Goal: Task Accomplishment & Management: Manage account settings

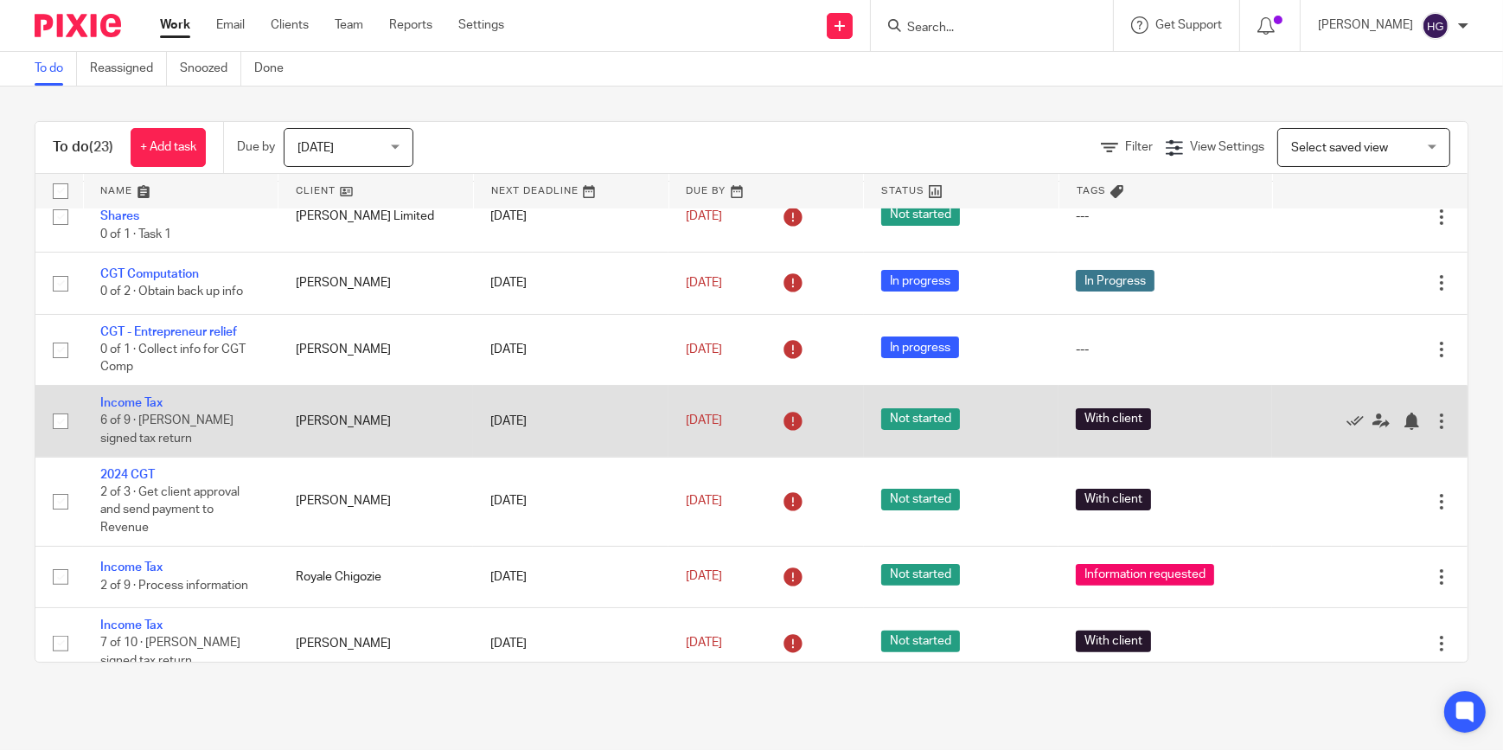
scroll to position [786, 0]
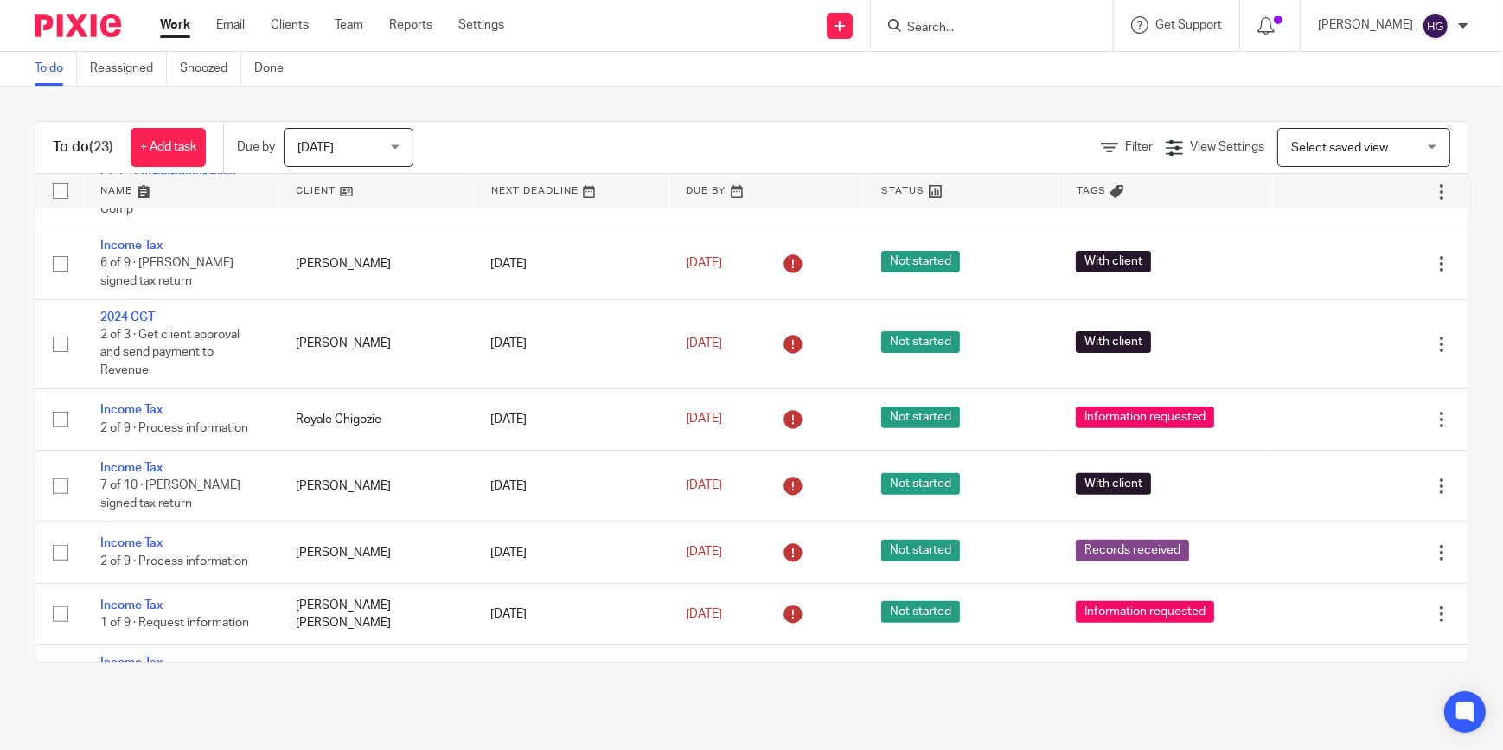
click at [966, 31] on input "Search" at bounding box center [984, 29] width 156 height 16
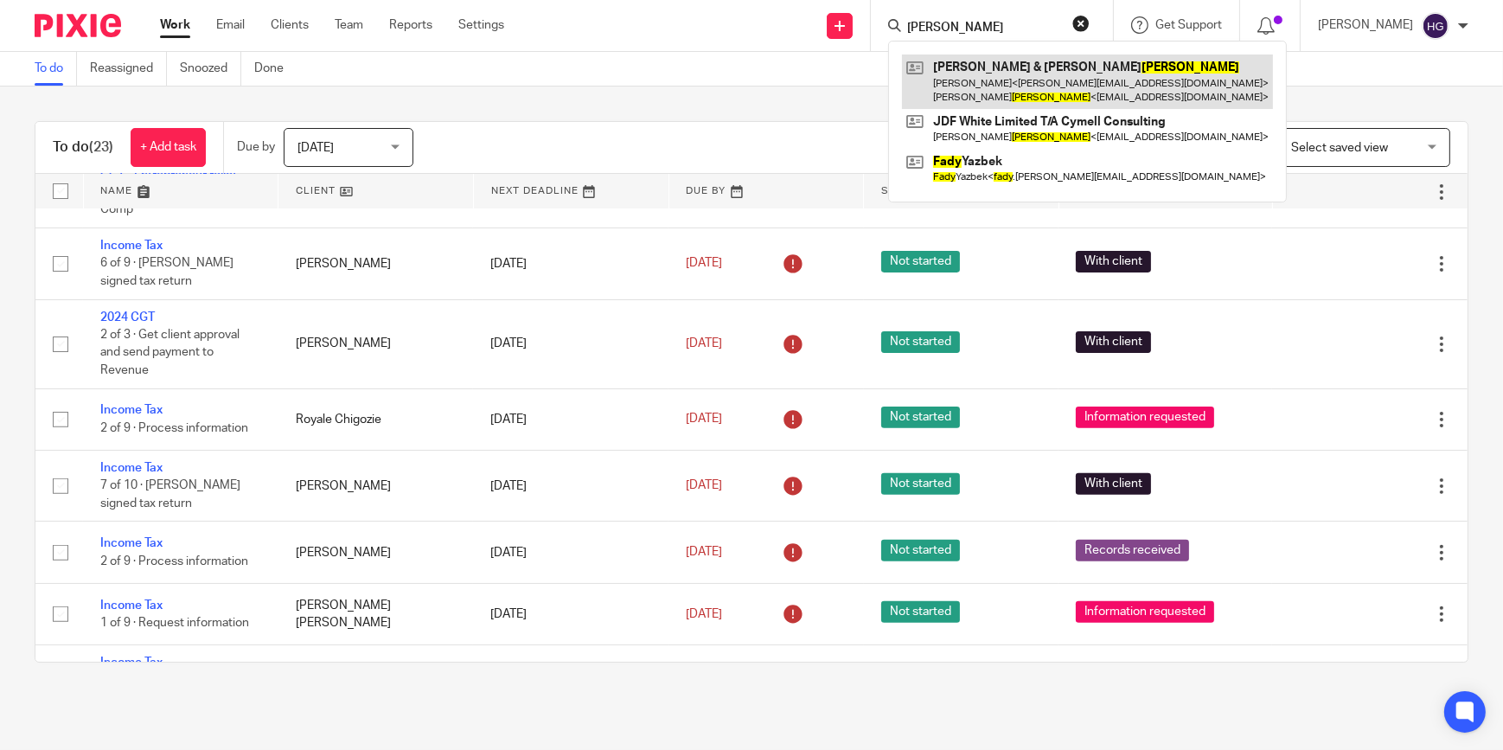
type input "fahy"
click at [989, 67] on link at bounding box center [1087, 81] width 371 height 54
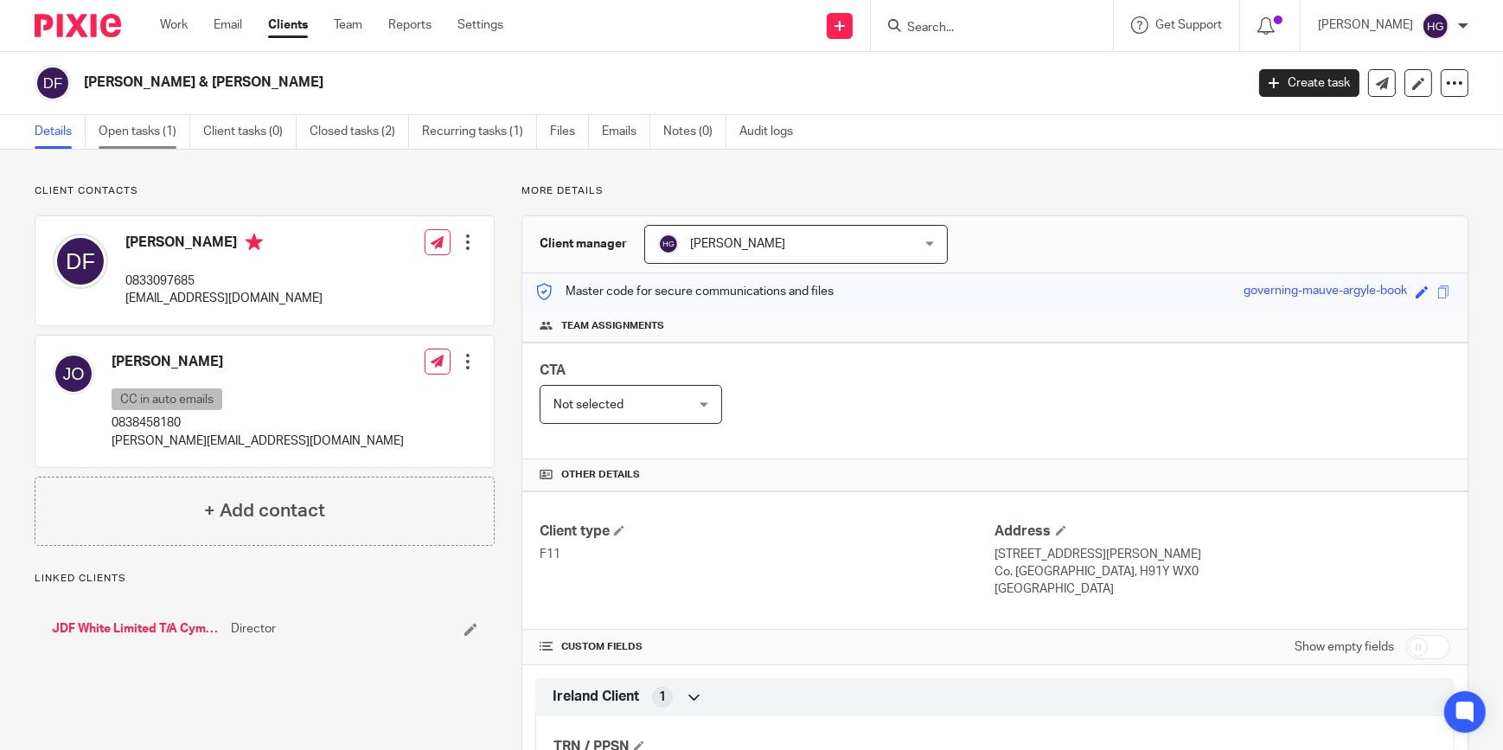
drag, startPoint x: 0, startPoint y: 0, endPoint x: 136, endPoint y: 130, distance: 187.8
click at [136, 130] on link "Open tasks (1)" at bounding box center [145, 132] width 92 height 34
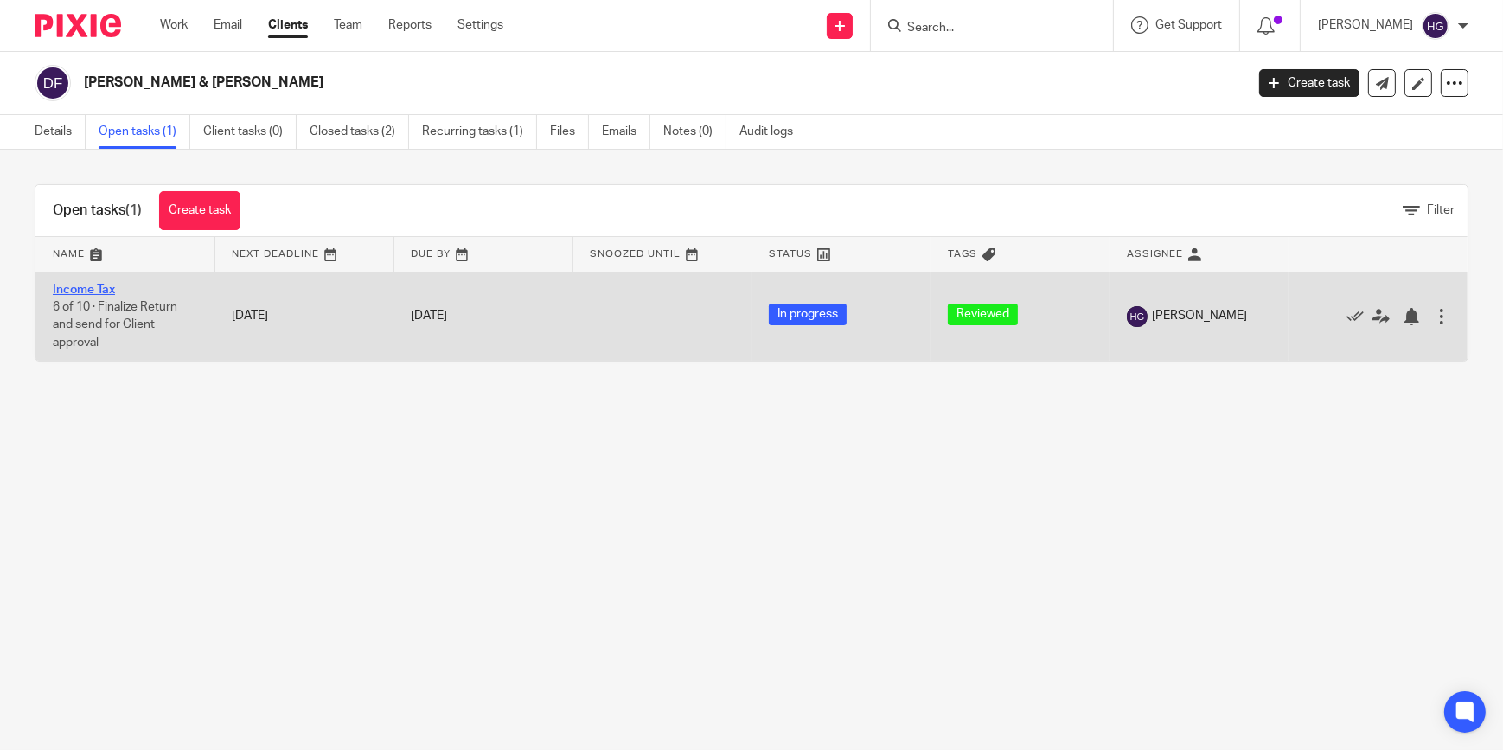
click at [70, 286] on link "Income Tax" at bounding box center [84, 290] width 62 height 12
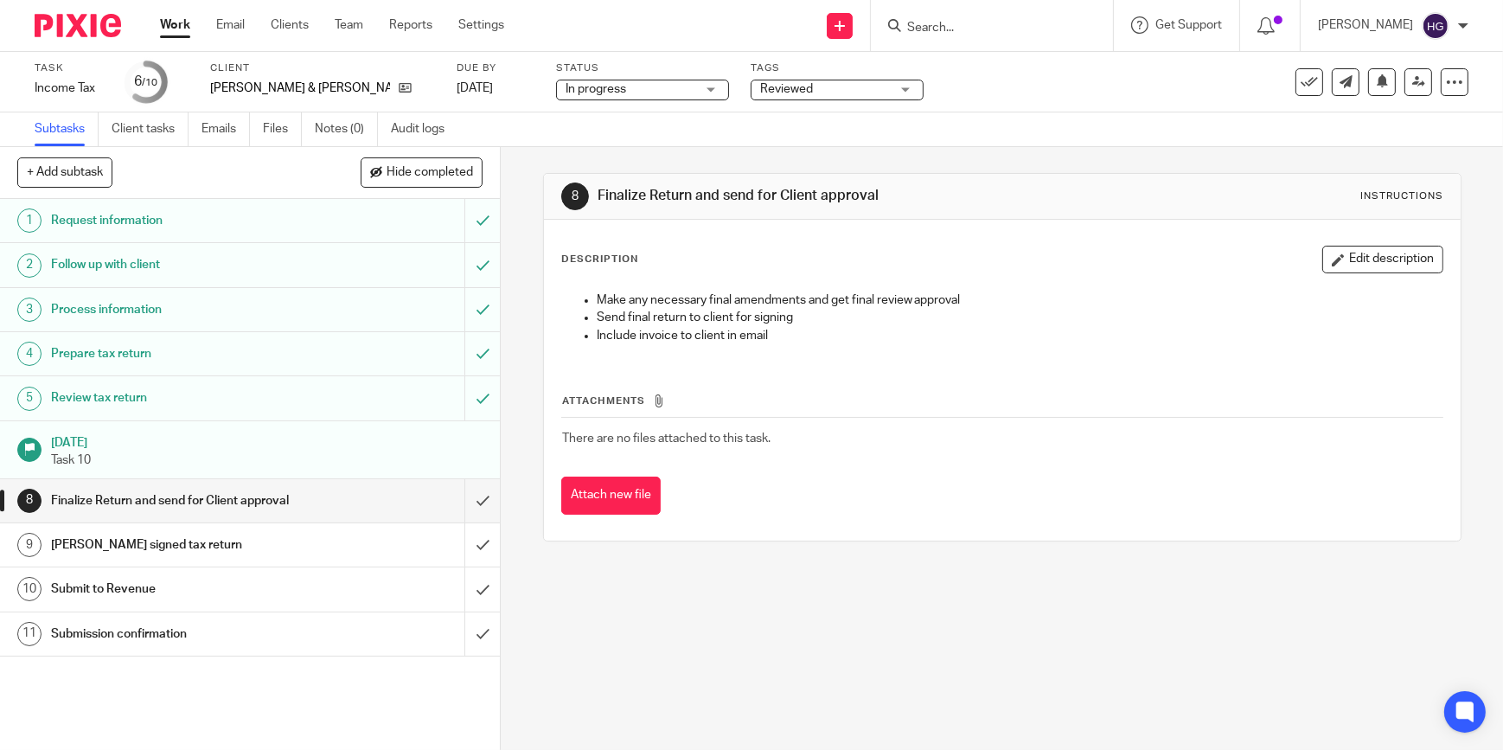
click at [258, 397] on h1 "Review tax return" at bounding box center [183, 398] width 265 height 26
click at [126, 395] on h1 "Review tax return" at bounding box center [183, 398] width 265 height 26
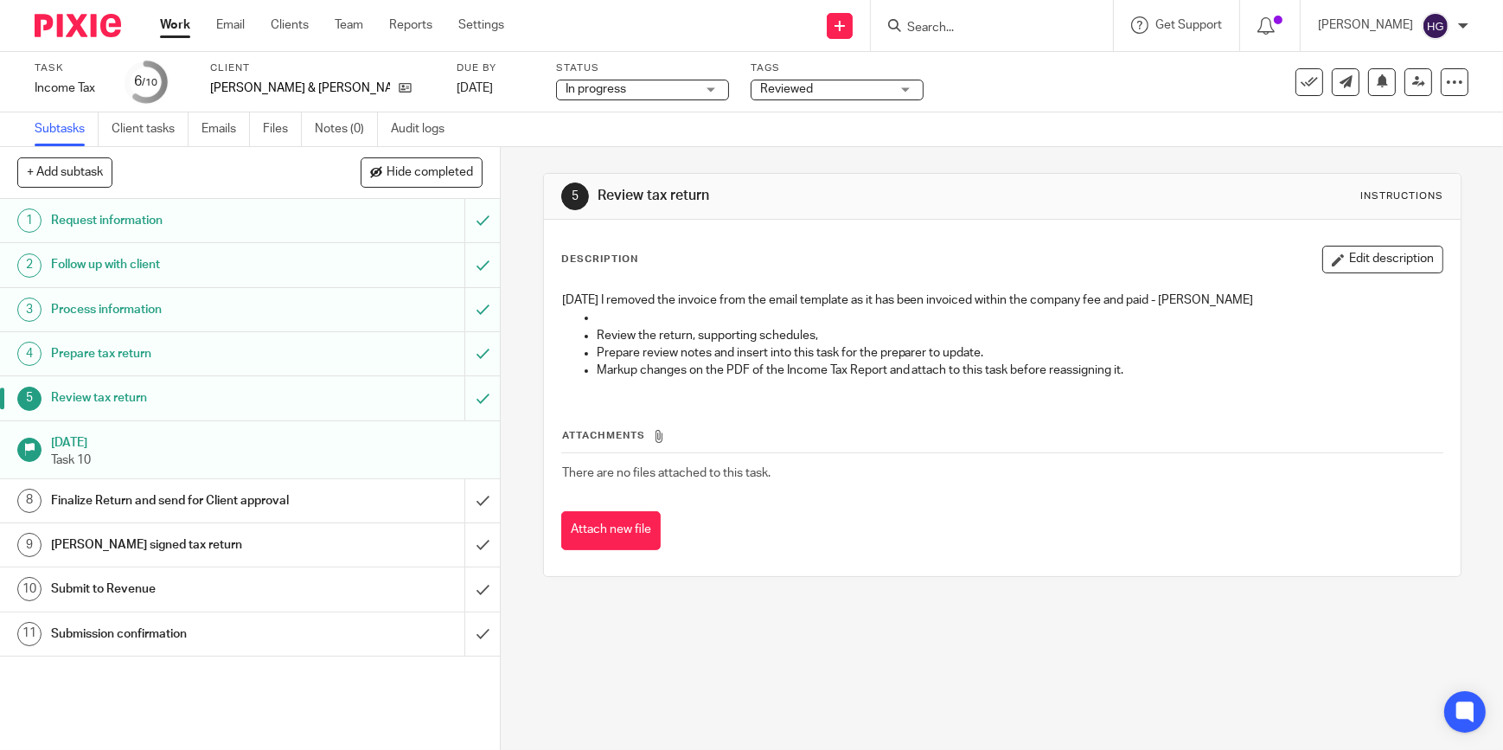
click at [127, 493] on h1 "Finalize Return and send for Client approval" at bounding box center [183, 501] width 265 height 26
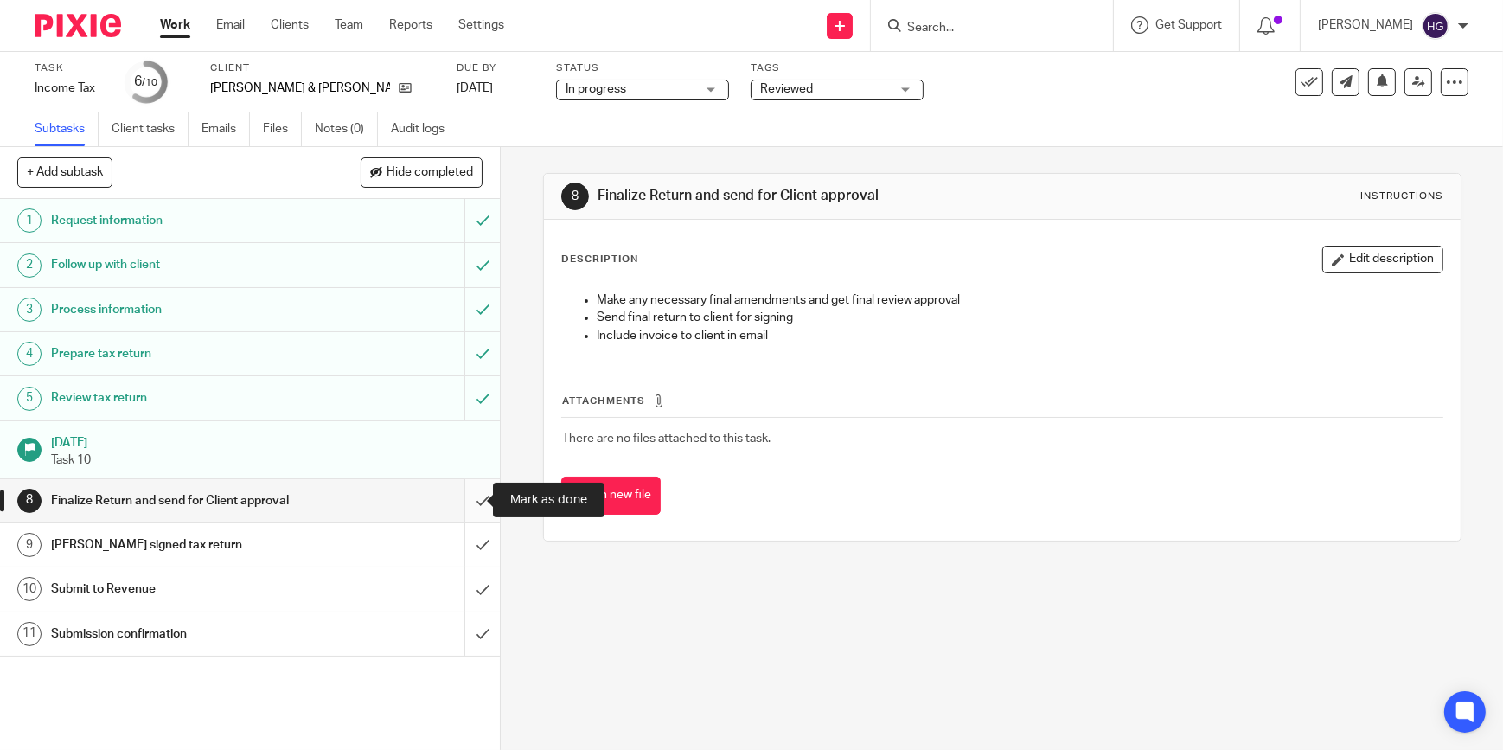
click at [473, 496] on input "submit" at bounding box center [250, 500] width 500 height 43
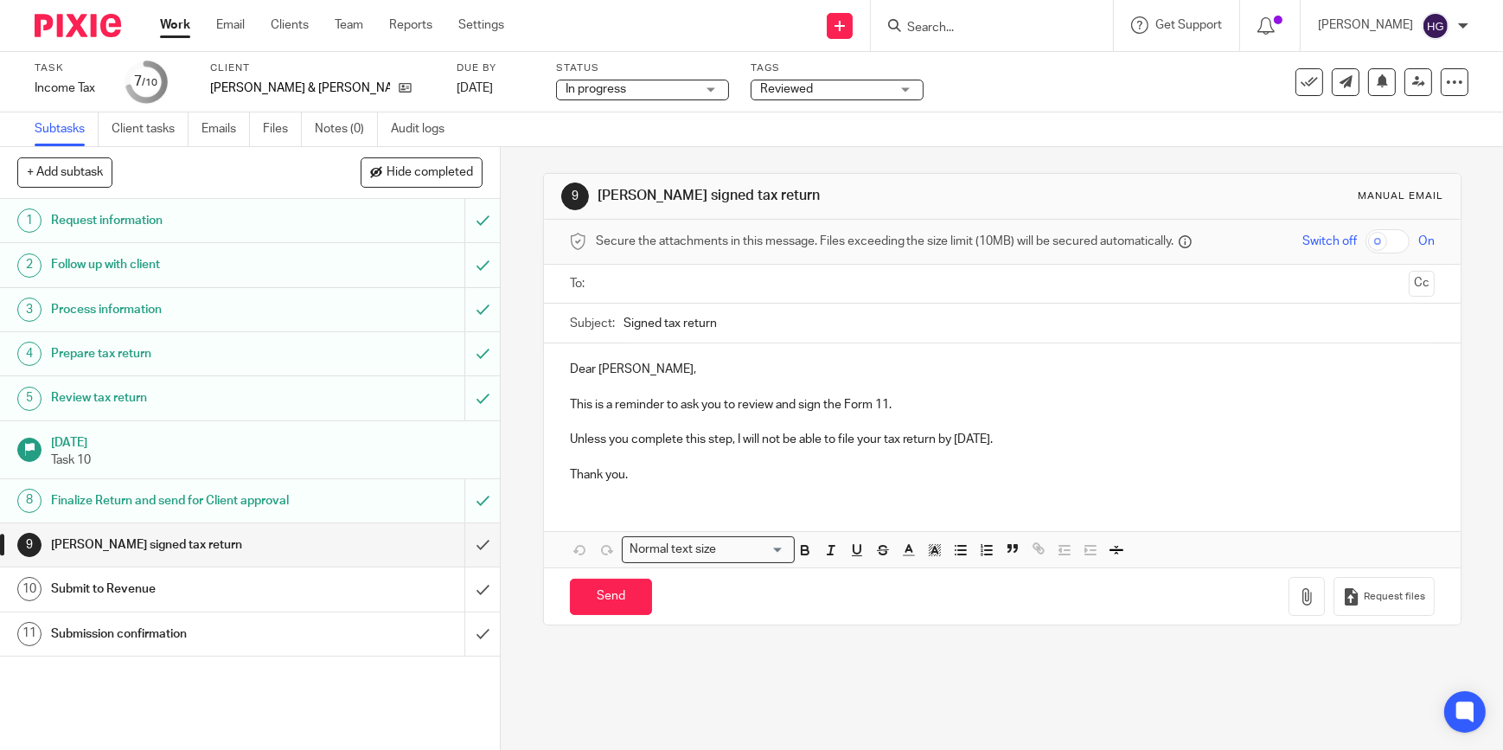
click at [854, 90] on div "Reviewed" at bounding box center [837, 90] width 173 height 21
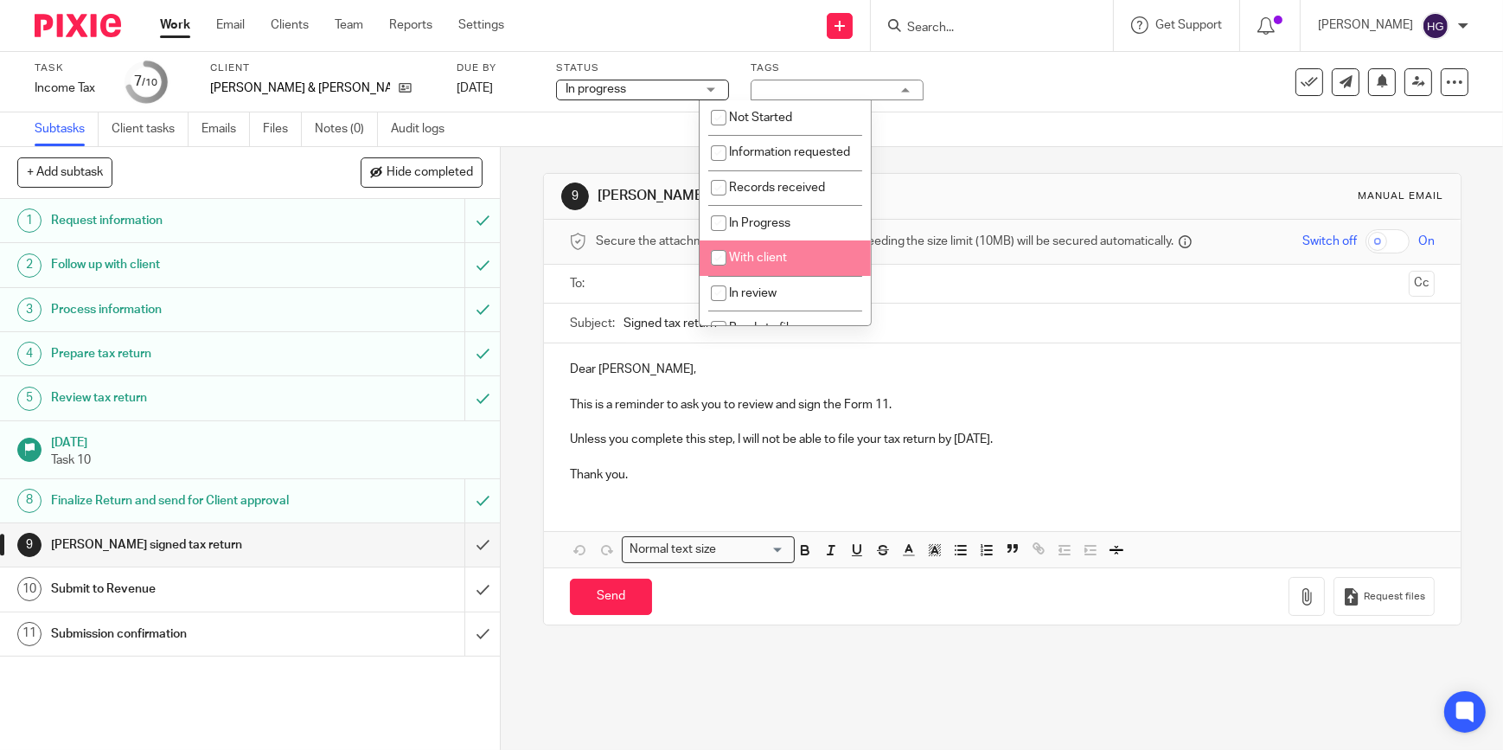
click at [718, 272] on input "checkbox" at bounding box center [718, 257] width 33 height 33
checkbox input "true"
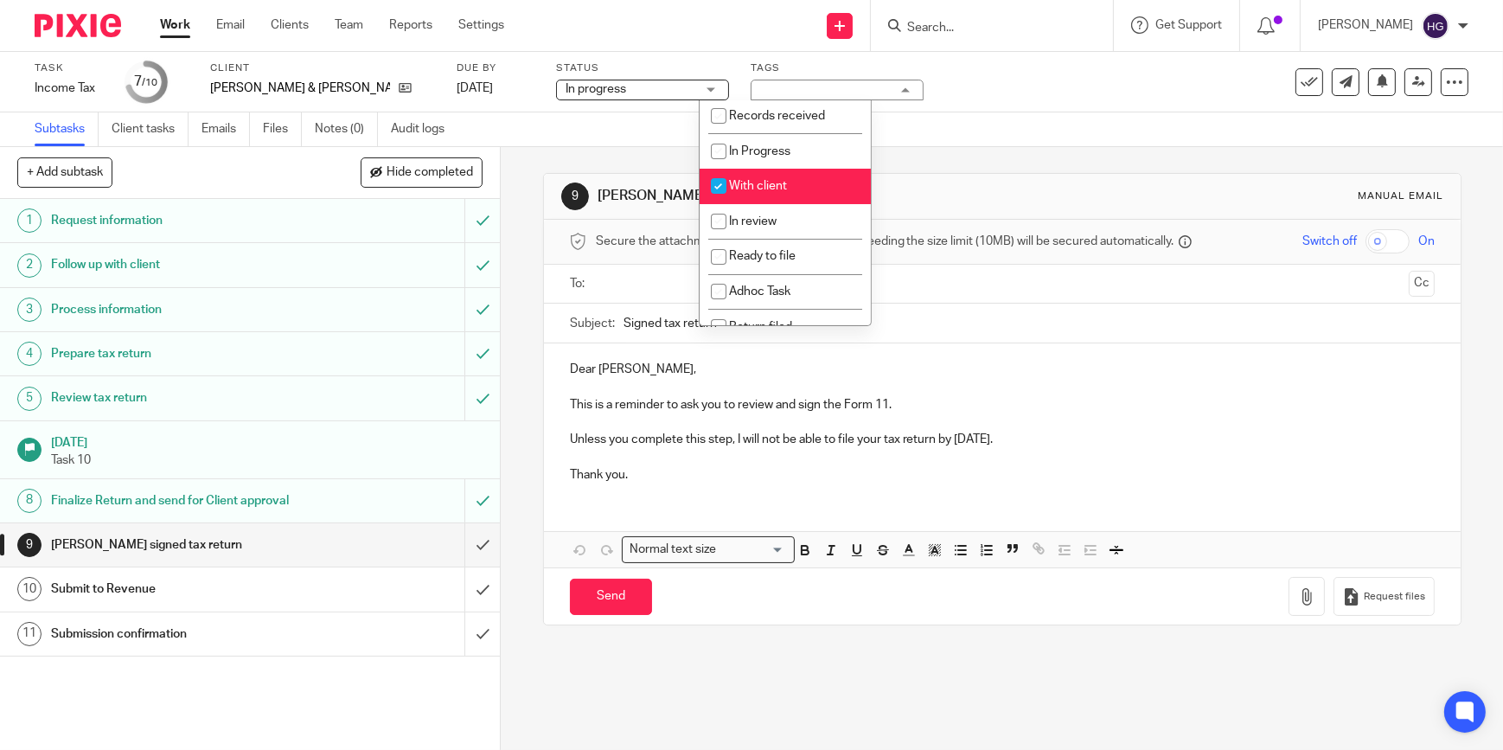
scroll to position [142, 0]
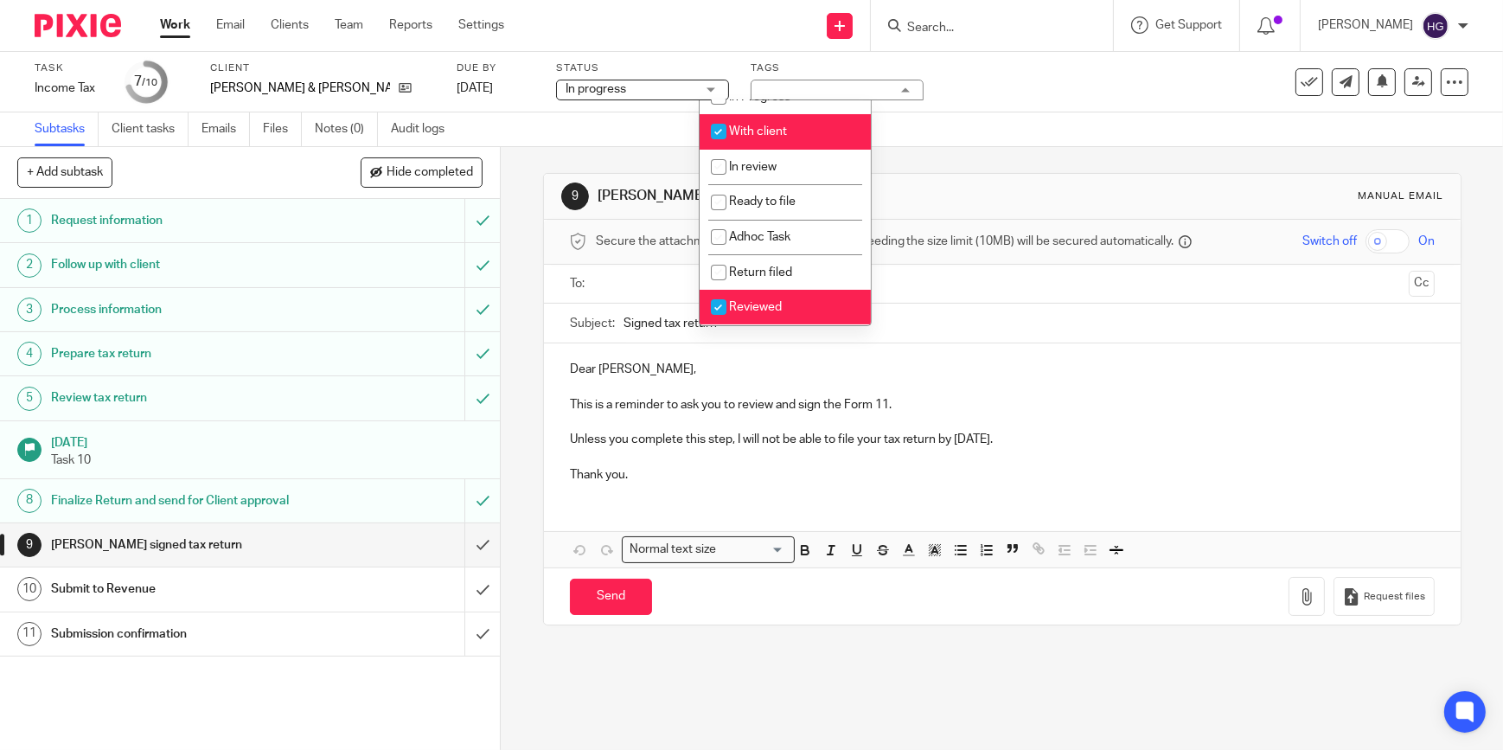
click at [718, 309] on input "checkbox" at bounding box center [718, 307] width 33 height 33
checkbox input "false"
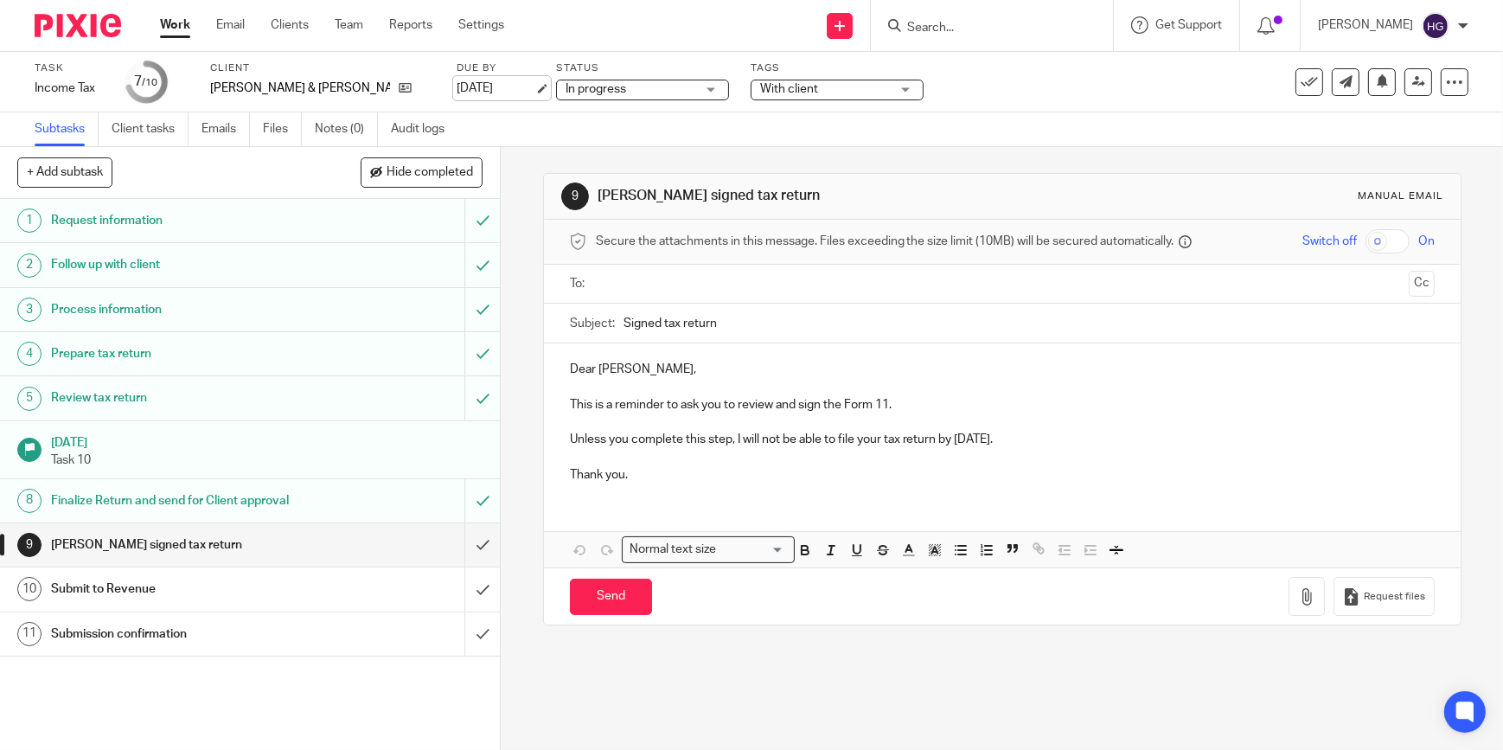
click at [457, 91] on link "19 Sep 2025" at bounding box center [496, 89] width 78 height 18
click at [173, 28] on link "Work" at bounding box center [175, 24] width 30 height 17
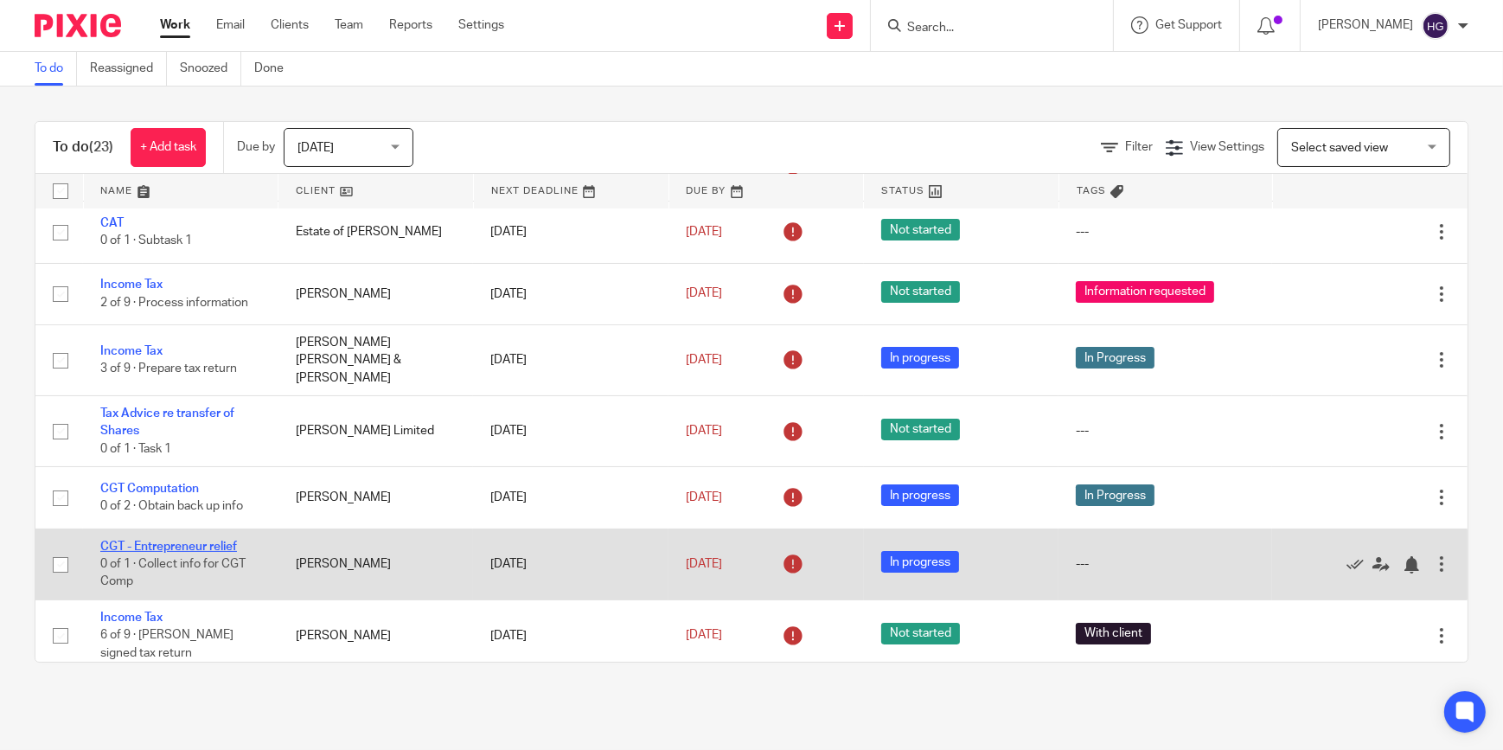
scroll to position [471, 0]
